Goal: Find specific page/section: Find specific page/section

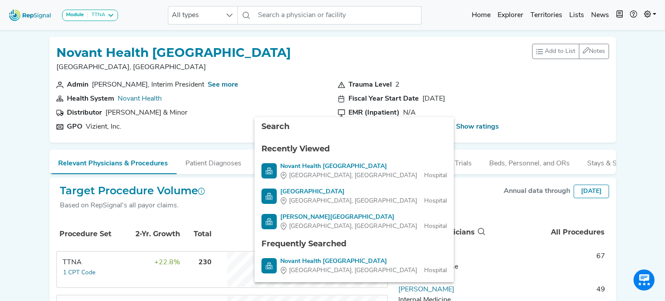
click at [294, 14] on input "text" at bounding box center [338, 15] width 167 height 18
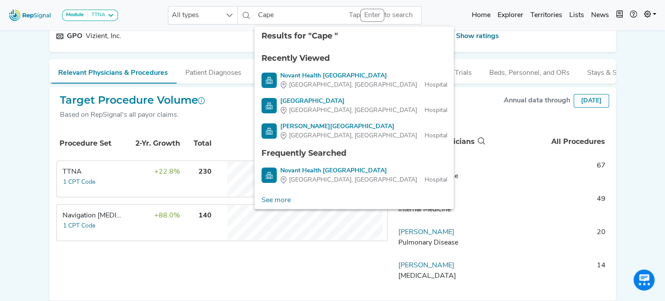
scroll to position [91, 0]
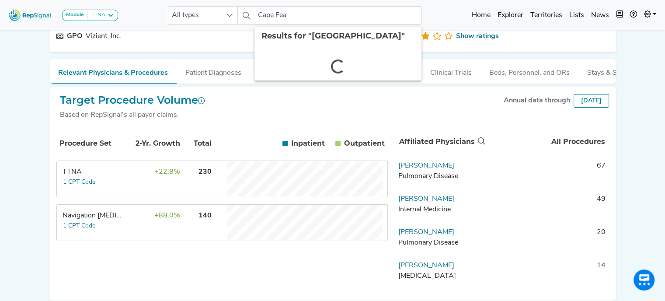
type input "Cape Fear"
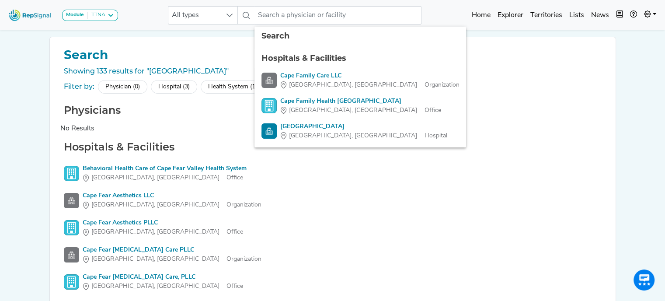
click at [176, 87] on div "Hospital (3)" at bounding box center [174, 87] width 46 height 14
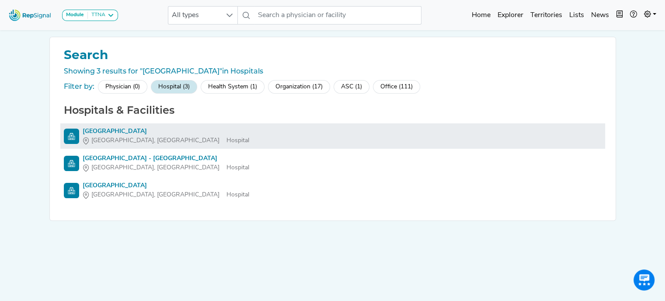
click at [115, 132] on div "[GEOGRAPHIC_DATA]" at bounding box center [166, 131] width 167 height 9
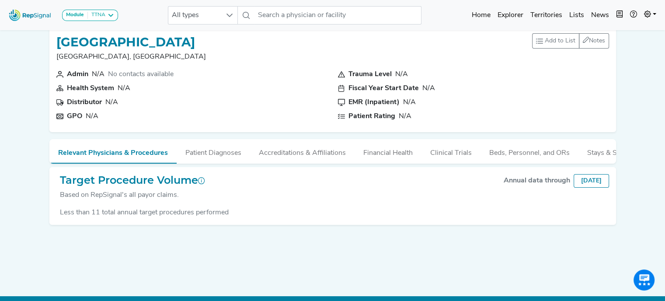
scroll to position [7, 0]
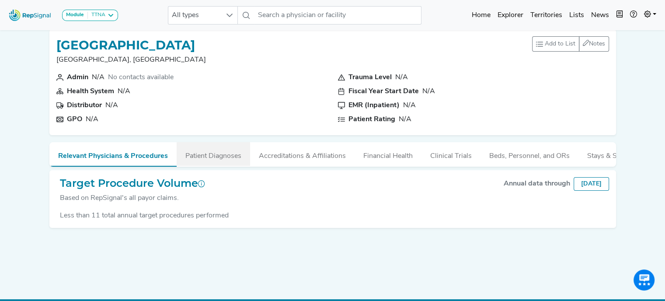
click at [222, 158] on button "Patient Diagnoses" at bounding box center [213, 154] width 73 height 24
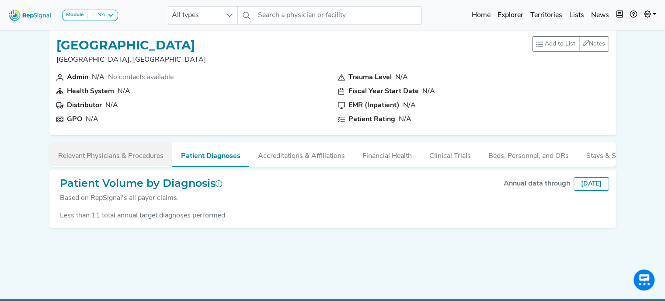
click at [145, 154] on button "Relevant Physicians & Procedures" at bounding box center [110, 154] width 123 height 24
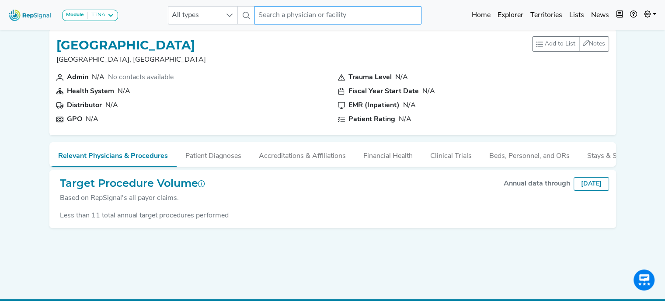
click at [275, 14] on input "text" at bounding box center [338, 15] width 167 height 18
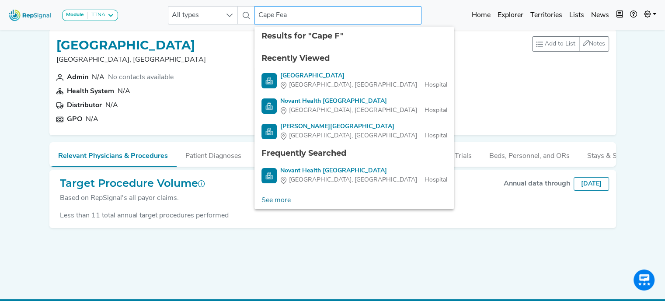
type input "Cape Fear"
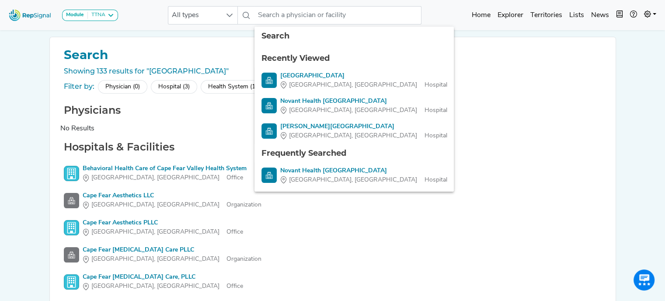
click at [206, 98] on div "Showing 133 results for "[GEOGRAPHIC_DATA]" Filter by: Physician (0) Hospital (…" at bounding box center [332, 189] width 545 height 246
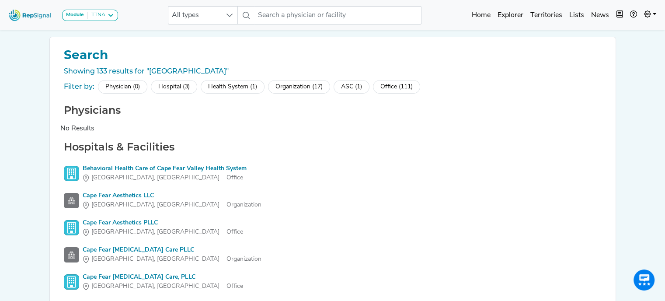
click at [235, 88] on div "Health System (1)" at bounding box center [233, 87] width 64 height 14
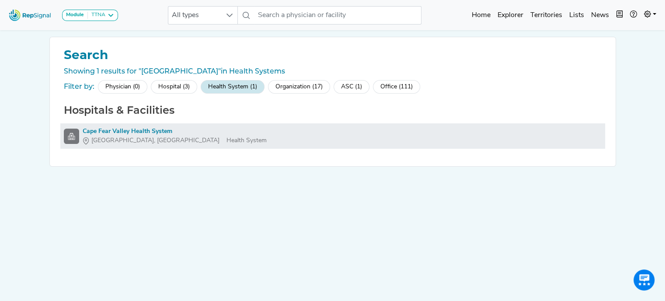
click at [158, 129] on div "Cape Fear Valley Health System" at bounding box center [175, 131] width 184 height 9
